Goal: Information Seeking & Learning: Learn about a topic

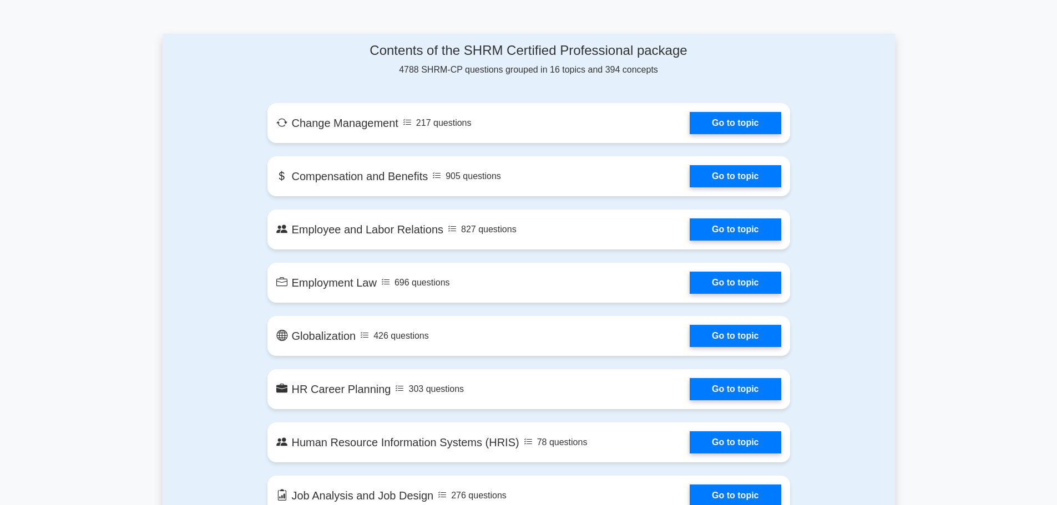
scroll to position [555, 0]
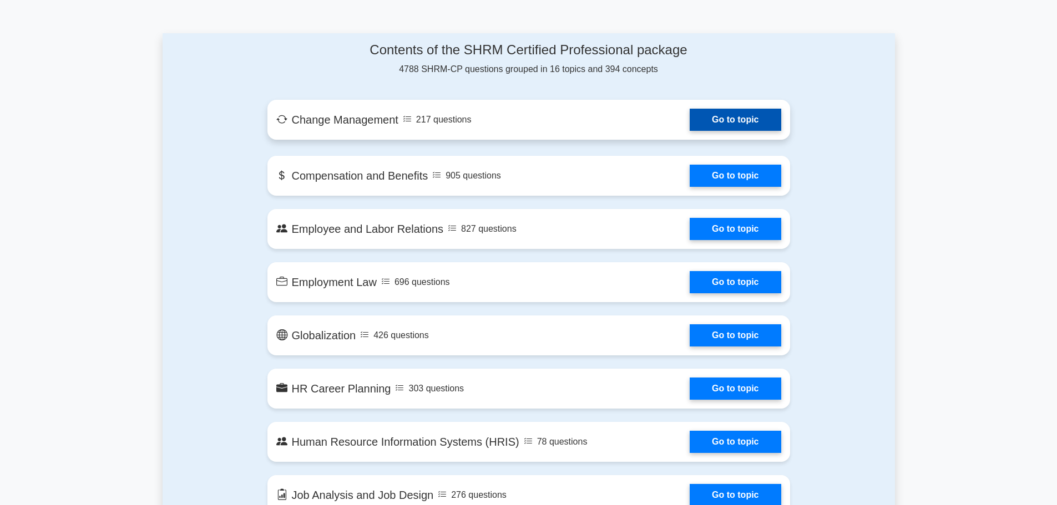
click at [756, 116] on link "Go to topic" at bounding box center [735, 120] width 91 height 22
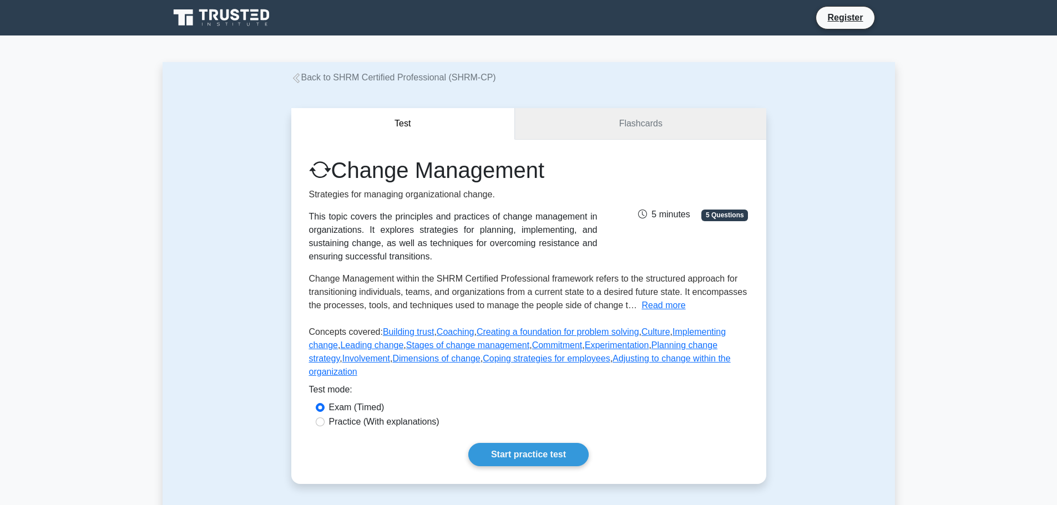
click at [636, 135] on link "Flashcards" at bounding box center [640, 124] width 251 height 32
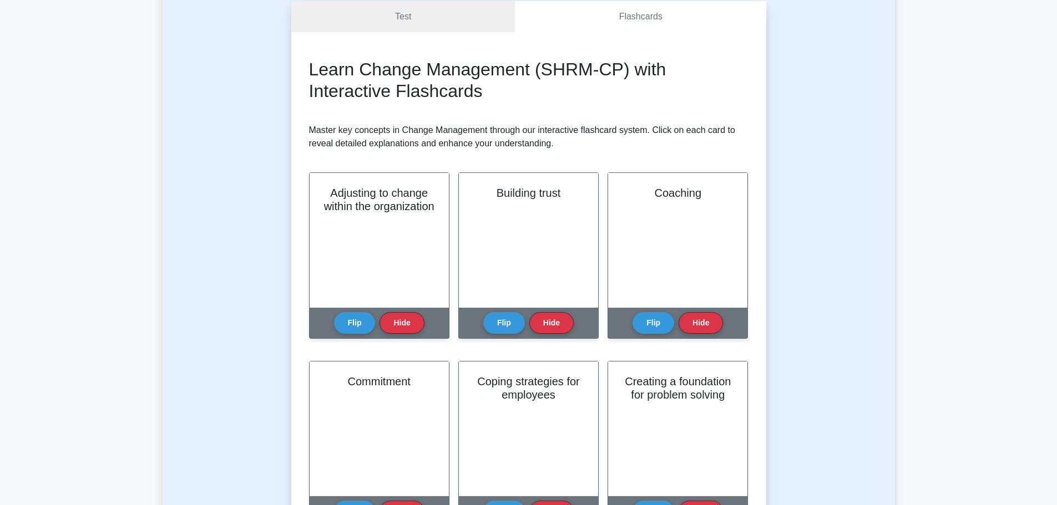
scroll to position [111, 0]
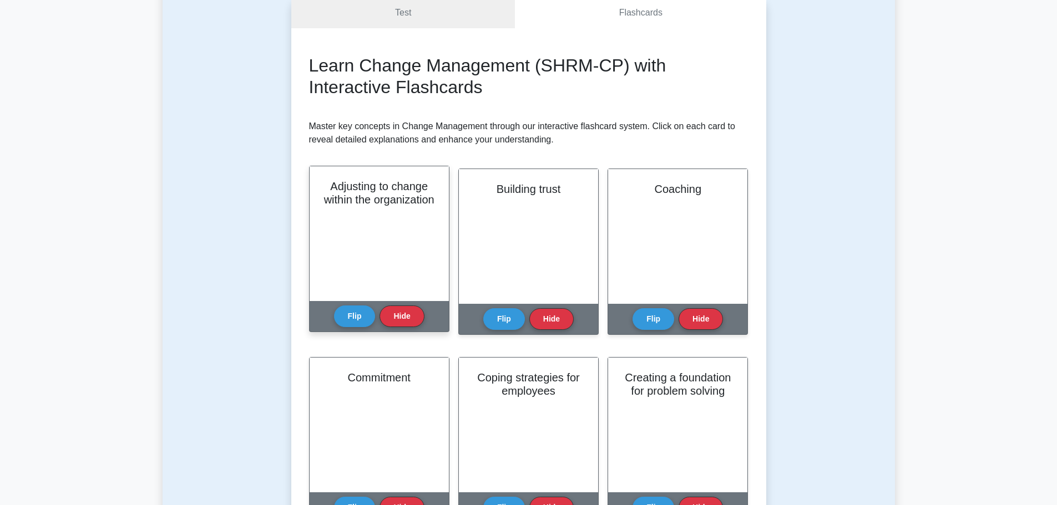
click at [392, 276] on div "Adjusting to change within the organization" at bounding box center [379, 233] width 139 height 135
click at [361, 320] on button "Flip" at bounding box center [355, 316] width 42 height 22
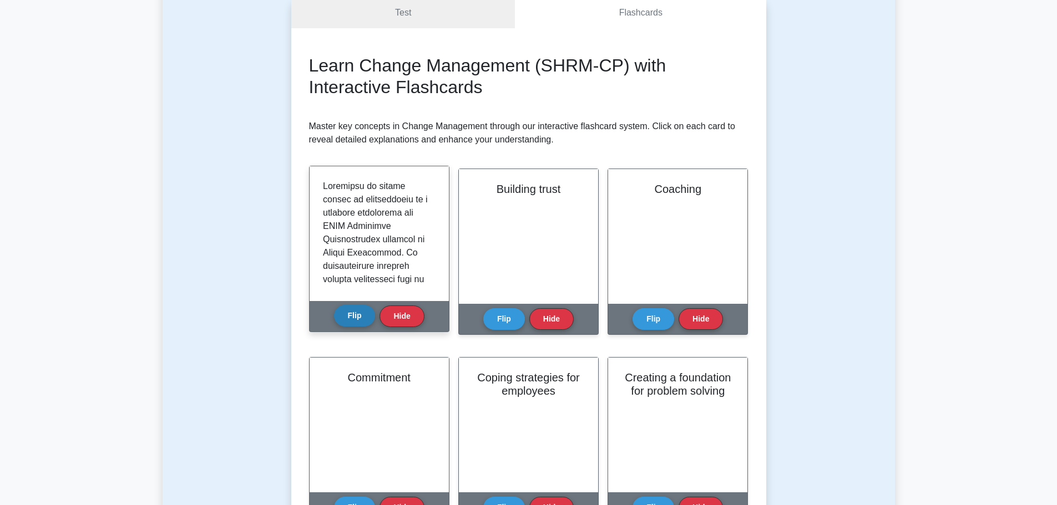
click at [348, 319] on button "Flip" at bounding box center [355, 316] width 42 height 22
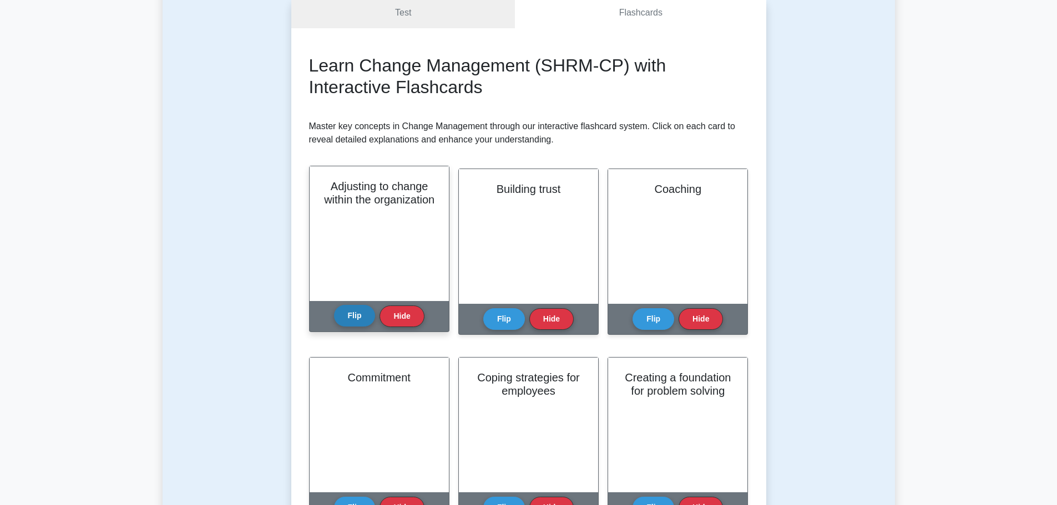
click at [344, 315] on button "Flip" at bounding box center [355, 316] width 42 height 22
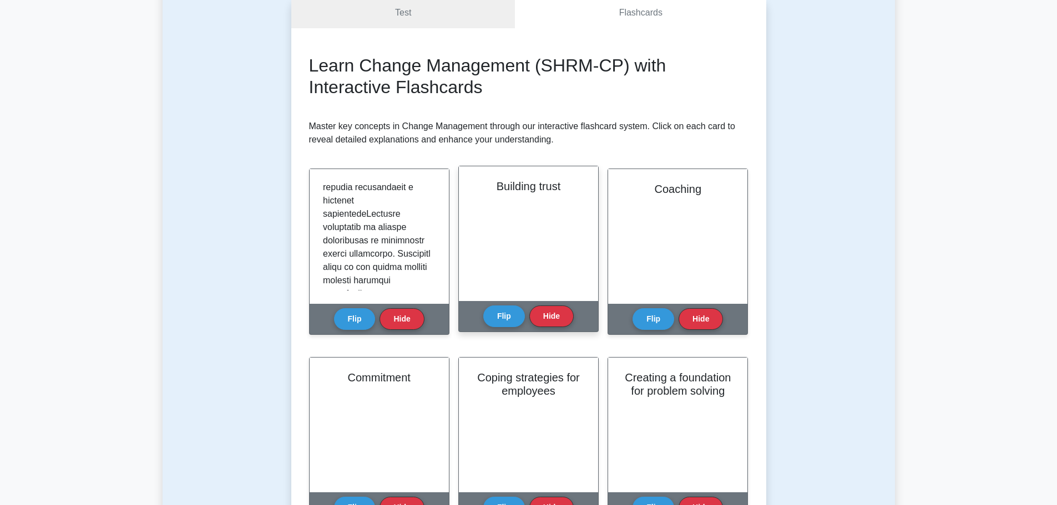
scroll to position [388, 0]
click at [499, 317] on button "Flip" at bounding box center [504, 316] width 42 height 22
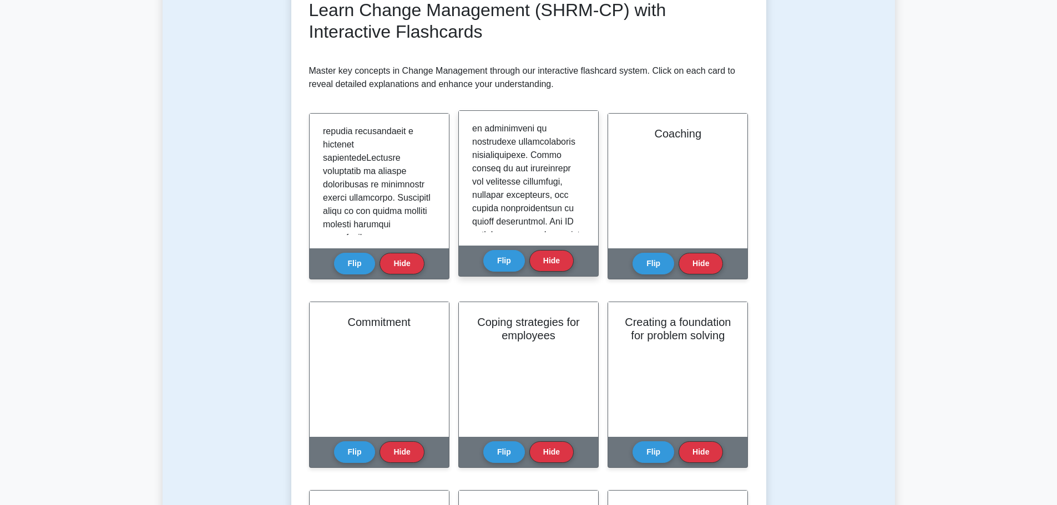
scroll to position [111, 0]
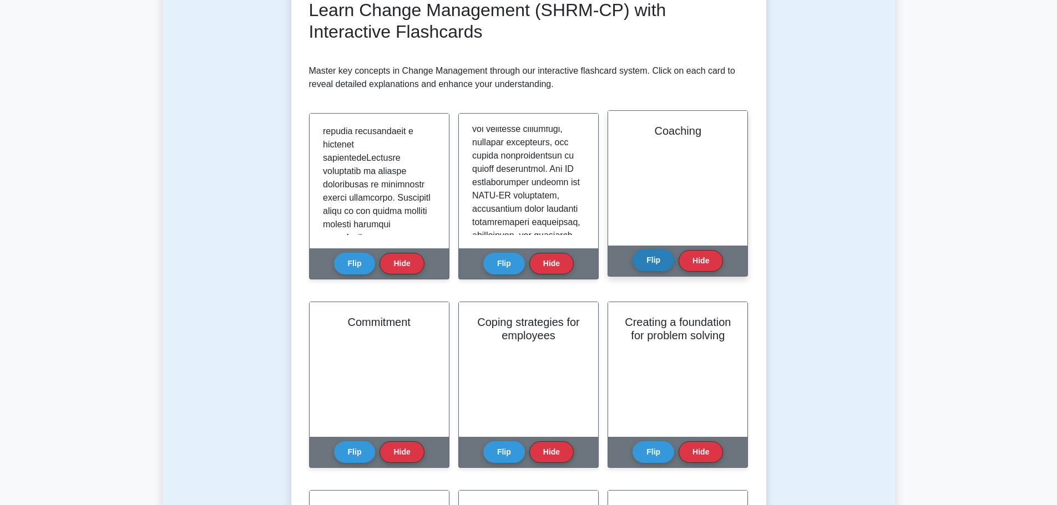
click at [642, 261] on button "Flip" at bounding box center [653, 261] width 42 height 22
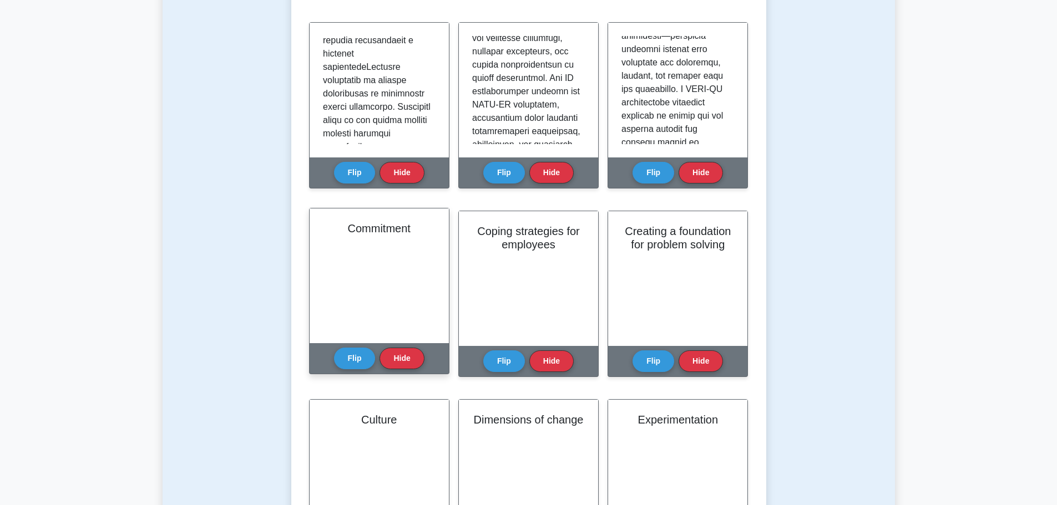
scroll to position [277, 0]
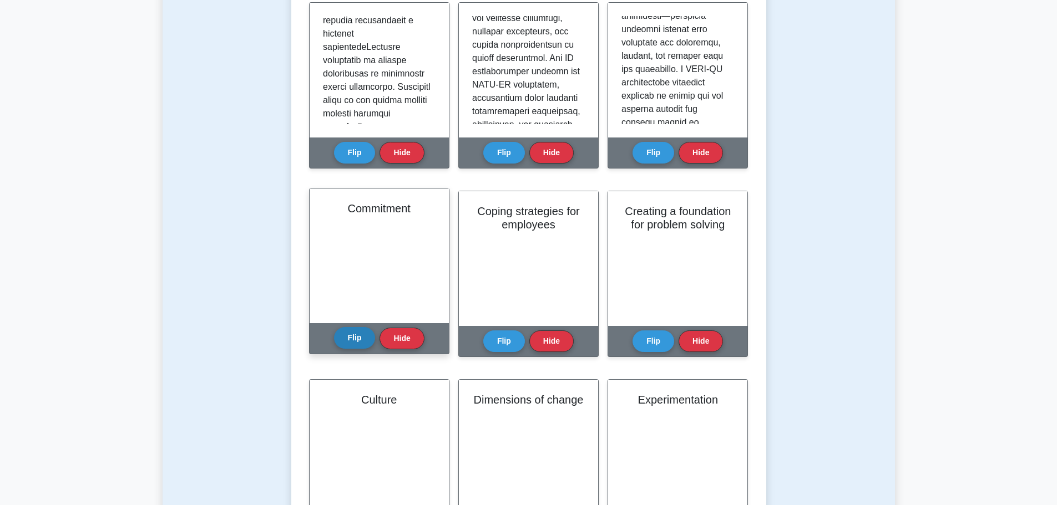
click at [355, 334] on button "Flip" at bounding box center [355, 338] width 42 height 22
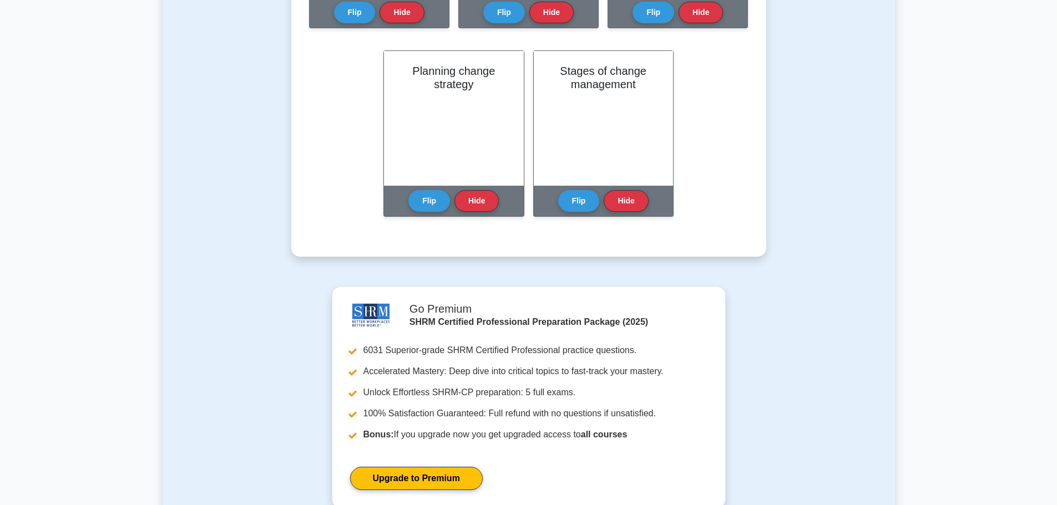
scroll to position [1110, 0]
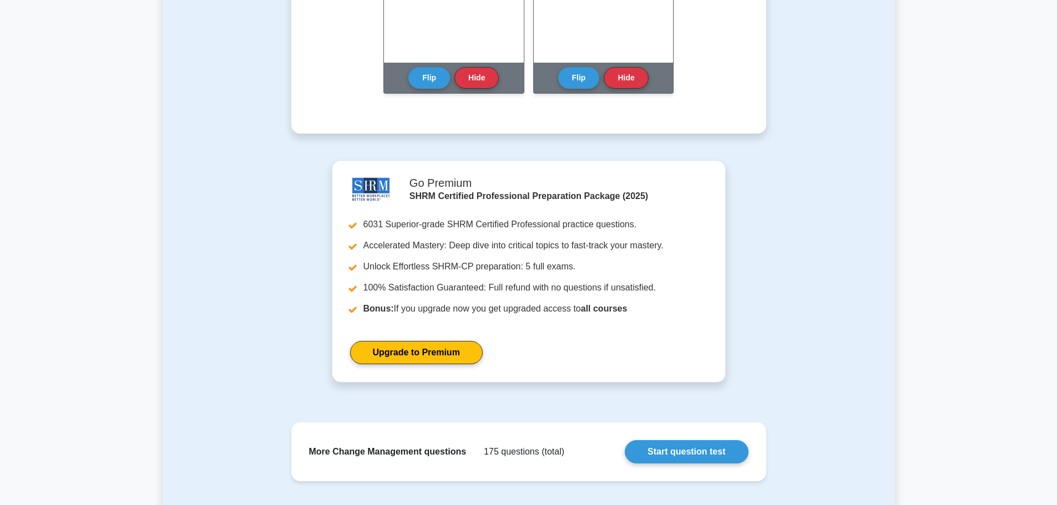
click at [763, 266] on div "Go Premium SHRM Certified Professional Preparation Package (2025) 6031 Superior…" at bounding box center [528, 278] width 719 height 236
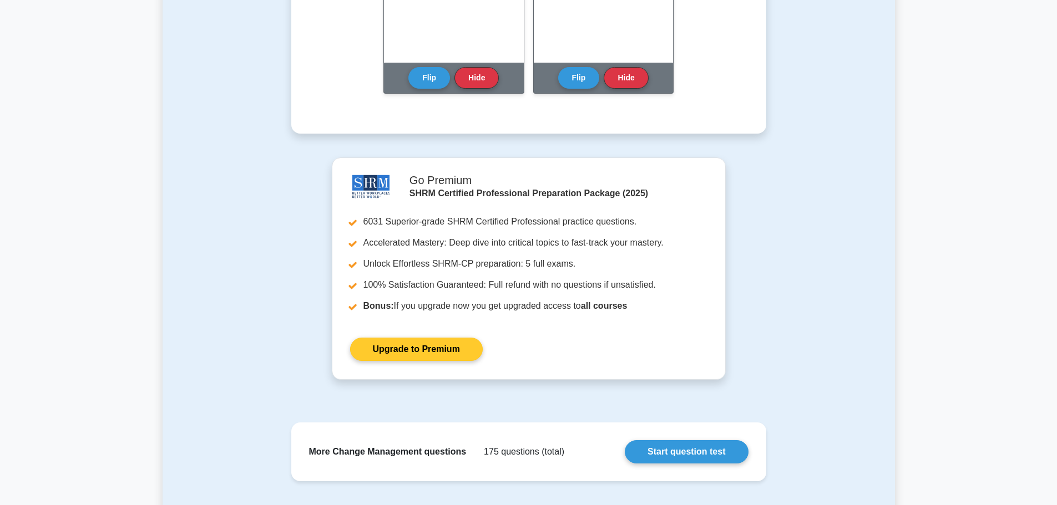
click at [625, 299] on ul "6031 Superior-grade SHRM Certified Professional practice questions. Accelerated…" at bounding box center [528, 267] width 357 height 105
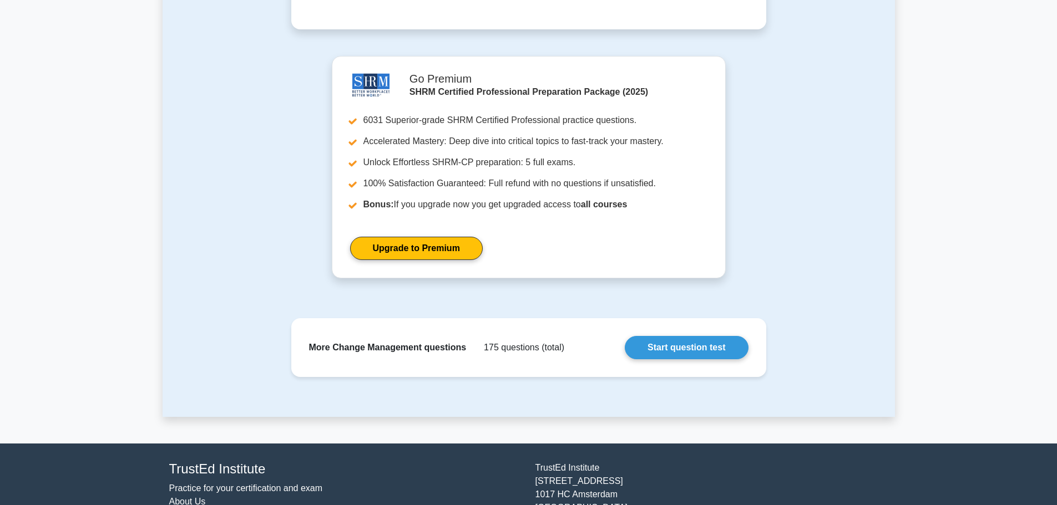
scroll to position [1275, 0]
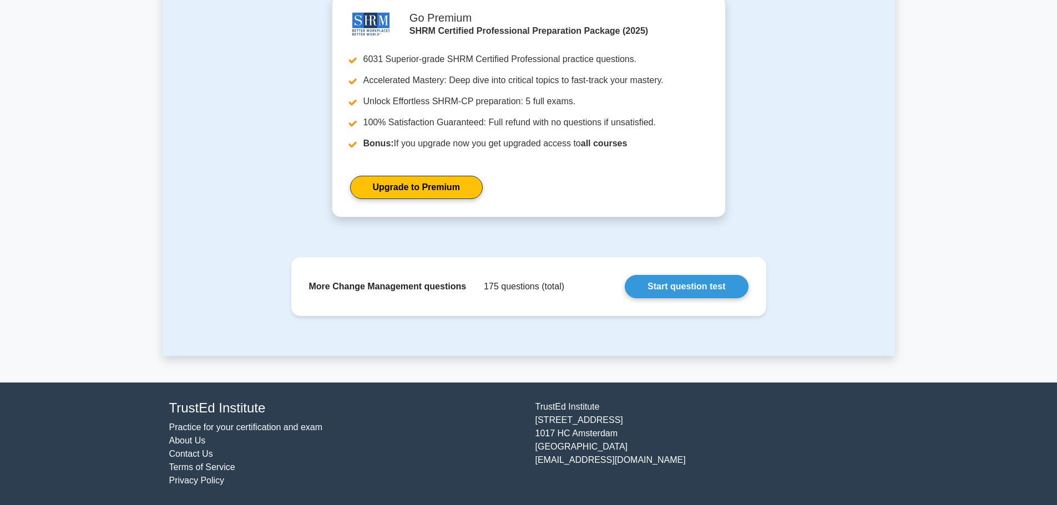
click at [272, 427] on link "Practice for your certification and exam" at bounding box center [246, 427] width 154 height 9
